Goal: Information Seeking & Learning: Compare options

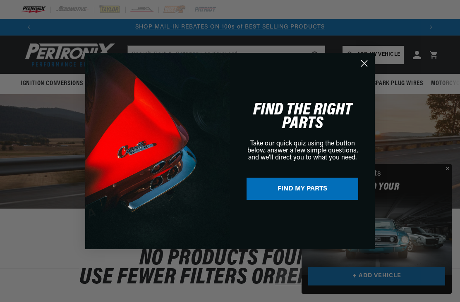
click at [369, 67] on circle "Close dialog" at bounding box center [364, 64] width 14 height 14
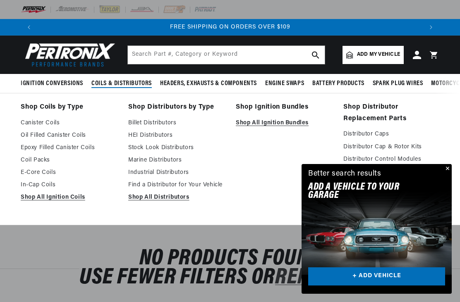
click at [108, 12] on img at bounding box center [109, 9] width 23 height 9
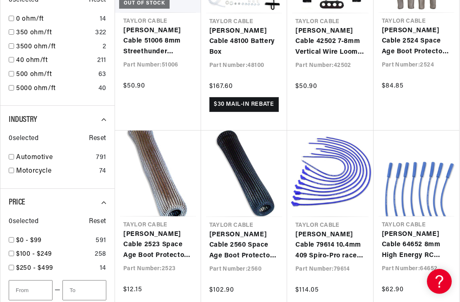
scroll to position [602, 0]
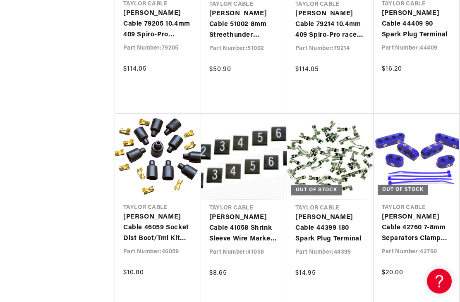
scroll to position [0, 385]
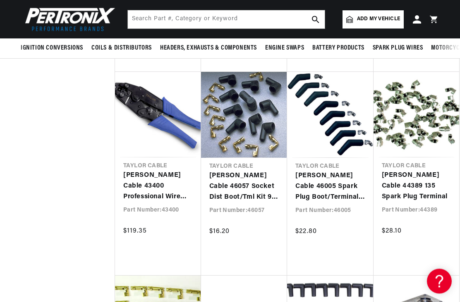
click at [421, 171] on link "[PERSON_NAME] Cable 44389 135 Spark Plug Terminal" at bounding box center [416, 187] width 69 height 32
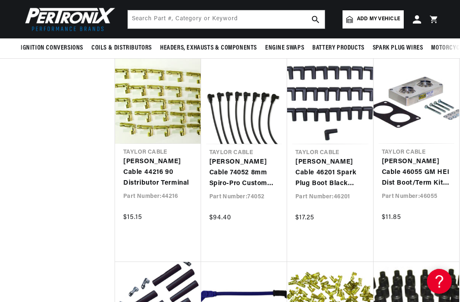
scroll to position [1669, 0]
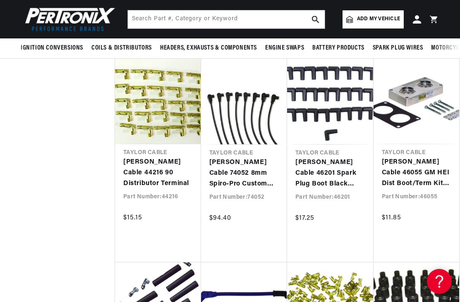
click at [253, 158] on link "Taylor Cable 74052 8mm Spiro-Pro Custom Spark Plug Wires 8 cyl black" at bounding box center [244, 174] width 70 height 32
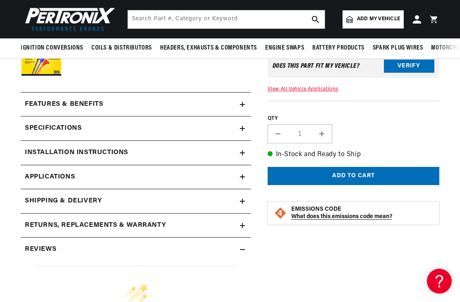
scroll to position [309, 0]
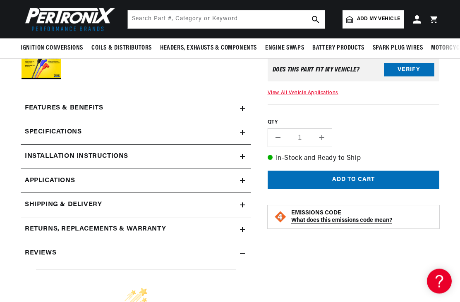
click at [78, 154] on h2 "Installation instructions" at bounding box center [76, 157] width 103 height 11
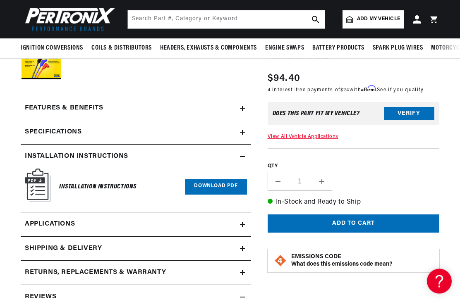
scroll to position [310, 0]
click at [41, 177] on img at bounding box center [38, 185] width 26 height 33
click at [51, 165] on summary "Installation instructions" at bounding box center [136, 157] width 230 height 24
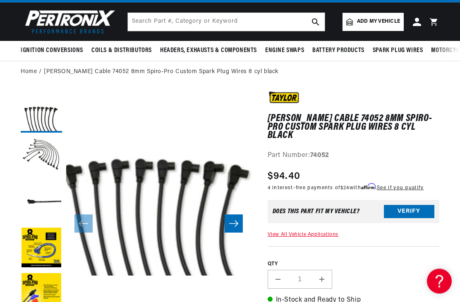
scroll to position [32, 0]
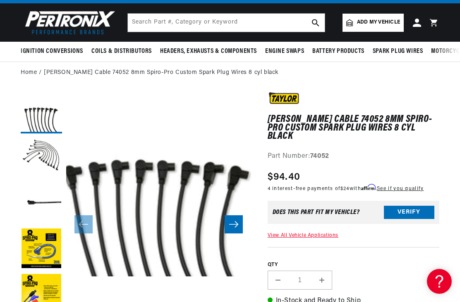
click at [235, 223] on icon "Slide right" at bounding box center [234, 224] width 10 height 8
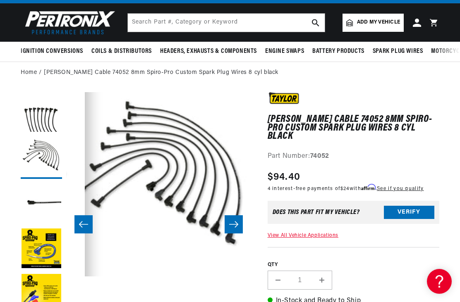
scroll to position [0, 0]
click at [232, 221] on icon "Slide right" at bounding box center [234, 224] width 10 height 8
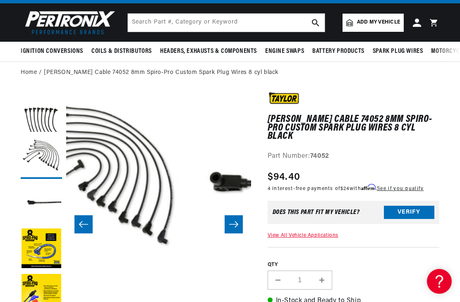
scroll to position [0, 369]
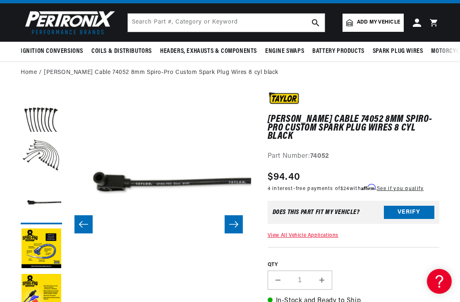
click at [232, 216] on button "Slide right" at bounding box center [234, 224] width 18 height 18
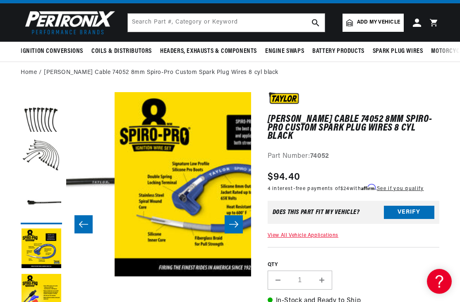
scroll to position [0, 554]
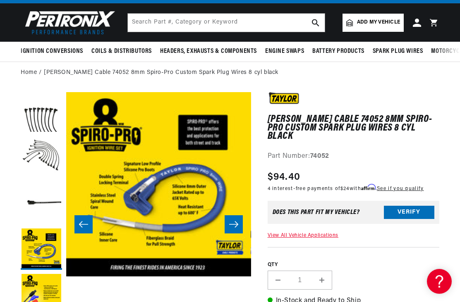
click at [234, 225] on icon "Slide right" at bounding box center [234, 224] width 10 height 8
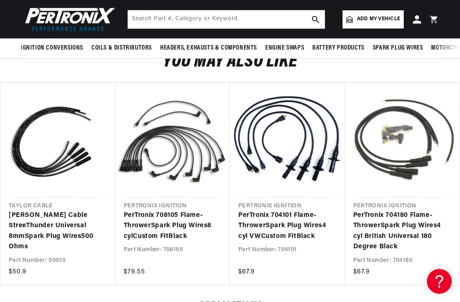
scroll to position [0, 0]
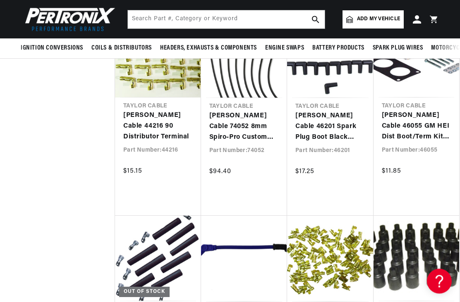
scroll to position [0, 771]
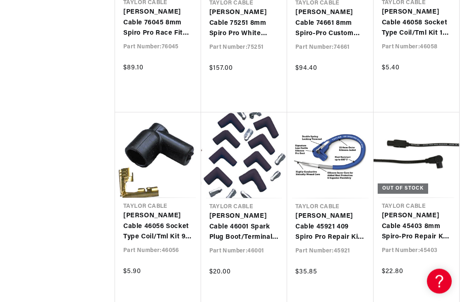
scroll to position [0, 771]
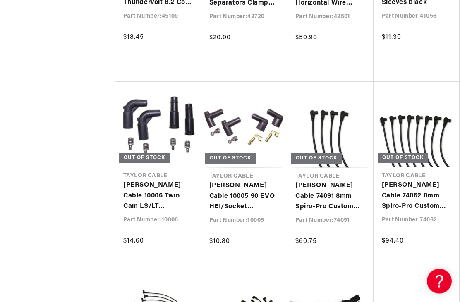
scroll to position [2876, 0]
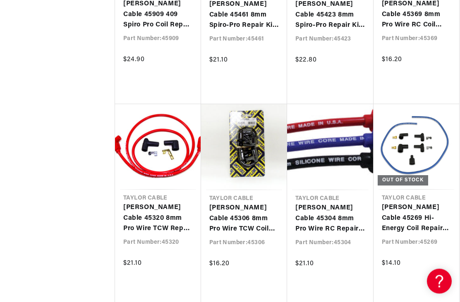
scroll to position [0, 771]
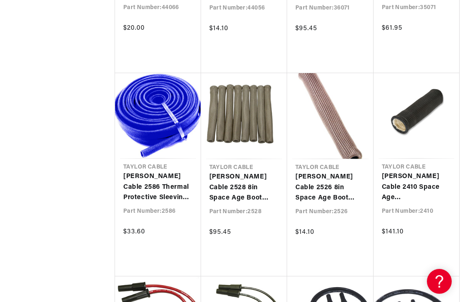
scroll to position [0, 385]
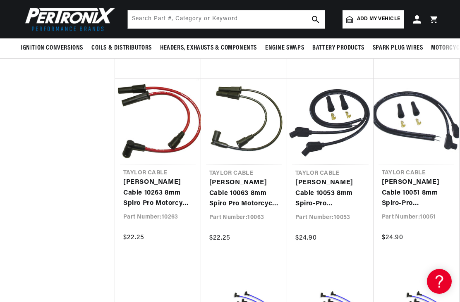
scroll to position [0, 385]
click at [347, 178] on link "[PERSON_NAME] Cable 10053 8mm Spiro-Pro Motorcycle black univ 135" at bounding box center [330, 194] width 70 height 32
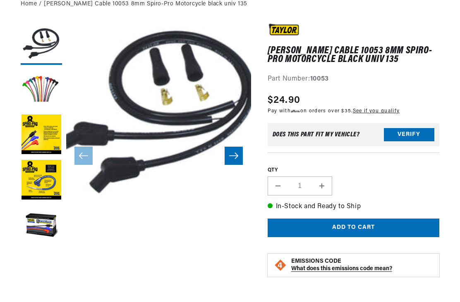
click at [41, 86] on button "Load image 2 in gallery view" at bounding box center [41, 89] width 41 height 41
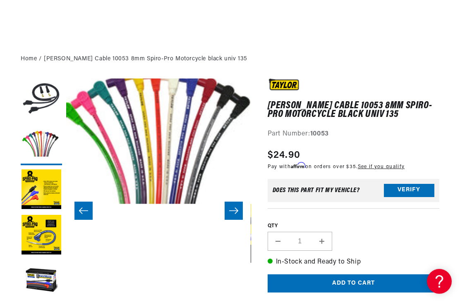
scroll to position [46, 0]
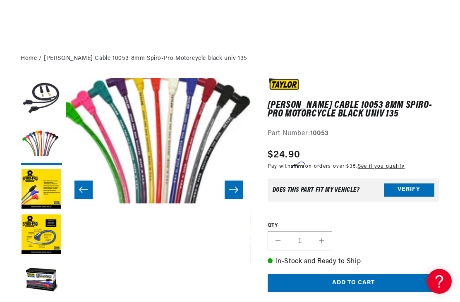
click at [48, 203] on button "Open media 2 in modal" at bounding box center [48, 203] width 0 height 0
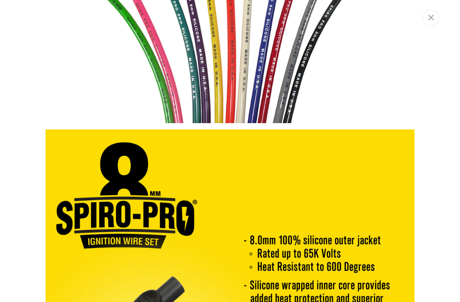
scroll to position [443, 0]
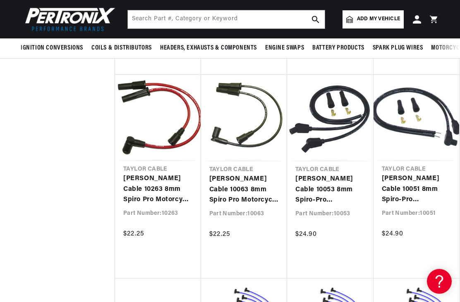
scroll to position [4302, 0]
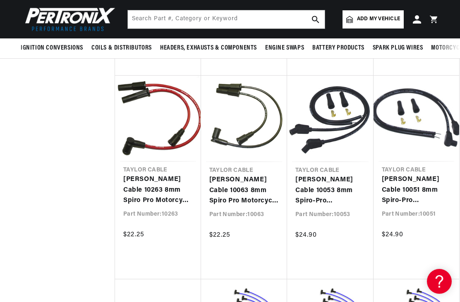
click at [248, 175] on link "[PERSON_NAME] Cable 10063 8mm Spiro Pro Motorcycle black" at bounding box center [244, 191] width 70 height 32
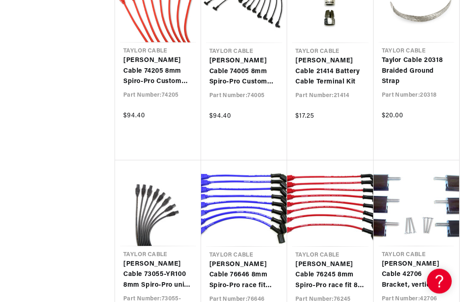
scroll to position [0, 0]
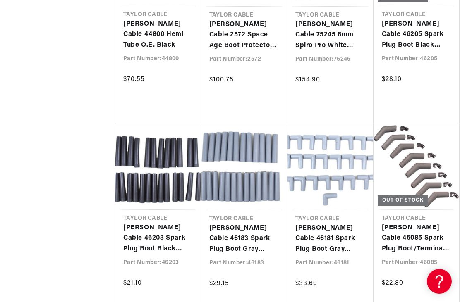
scroll to position [0, 385]
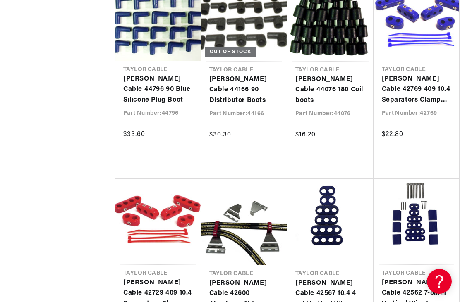
scroll to position [6648, 0]
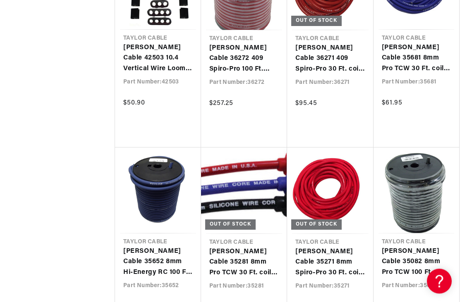
scroll to position [0, 771]
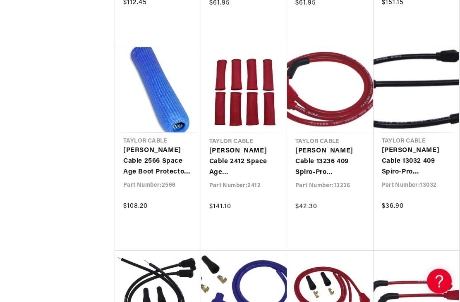
scroll to position [7593, 0]
click at [332, 146] on link "[PERSON_NAME] Cable 13236 409 Spiro-Pro Motorcycle red 35/17in custom 135" at bounding box center [330, 162] width 70 height 32
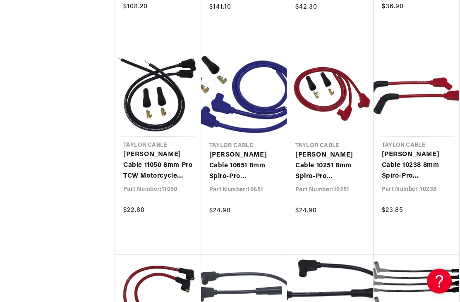
scroll to position [0, 771]
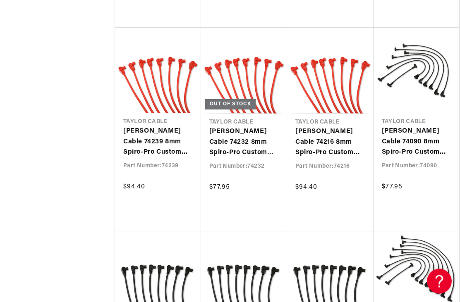
scroll to position [9656, 0]
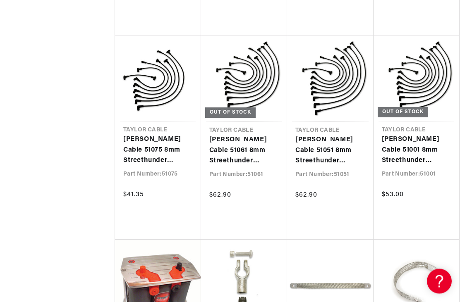
scroll to position [10365, 0]
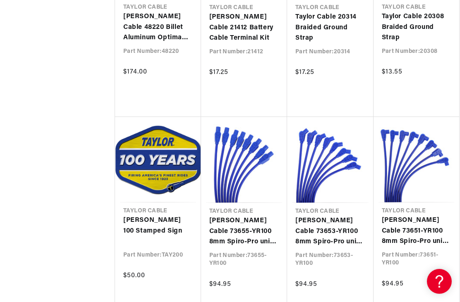
click at [408, 215] on link "[PERSON_NAME] Cable 73651-YR100 8mm Spiro-Pro univ 8 cyl 90 Blue/Gold 100 Years" at bounding box center [416, 231] width 69 height 32
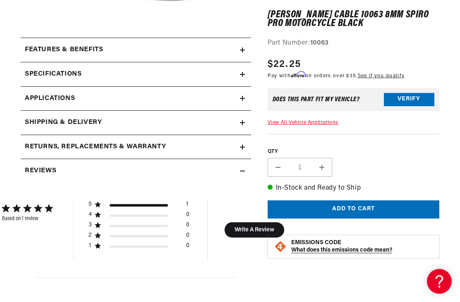
scroll to position [294, 0]
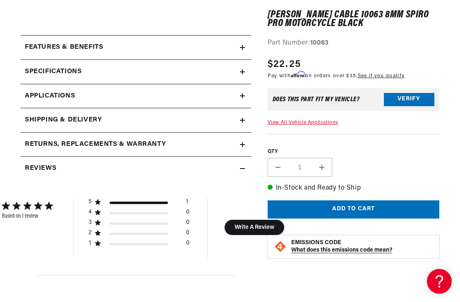
click at [57, 92] on span "Applications" at bounding box center [50, 96] width 50 height 11
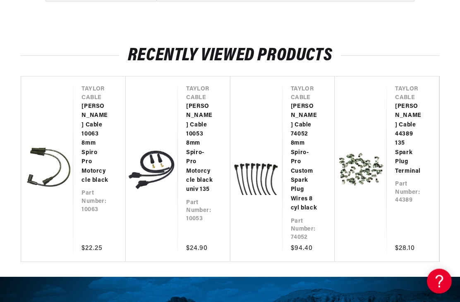
scroll to position [0, 385]
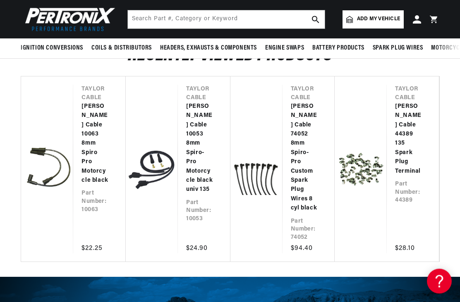
scroll to position [321, 0]
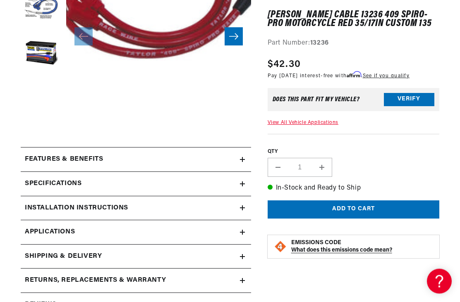
scroll to position [0, 385]
click at [240, 230] on icon at bounding box center [242, 232] width 5 height 5
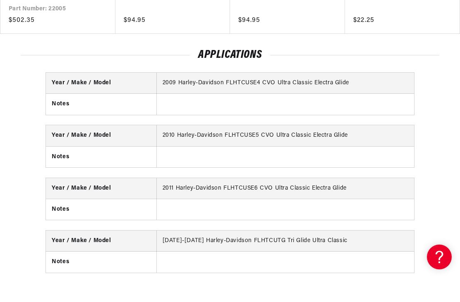
scroll to position [900, 0]
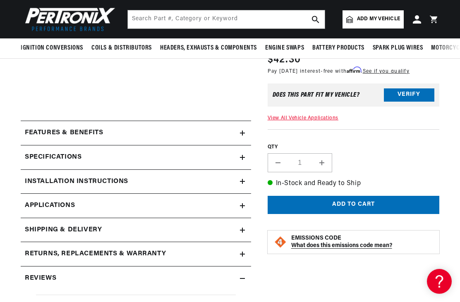
scroll to position [0, 385]
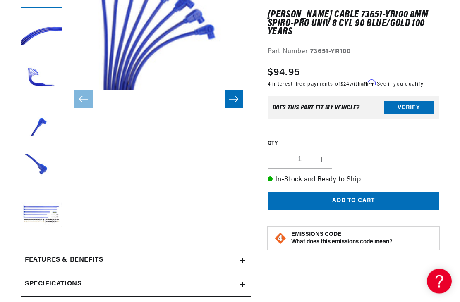
scroll to position [158, 0]
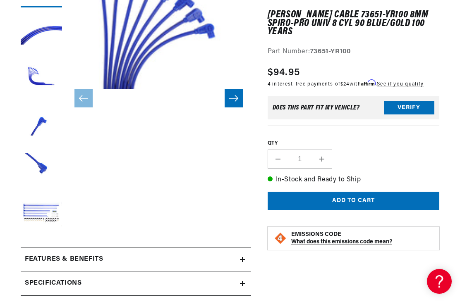
click at [38, 71] on button "Load image 3 in gallery view" at bounding box center [41, 77] width 41 height 41
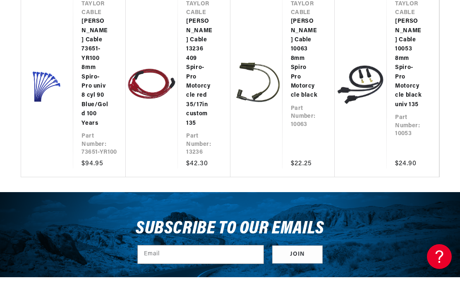
scroll to position [991, 0]
